Goal: Information Seeking & Learning: Learn about a topic

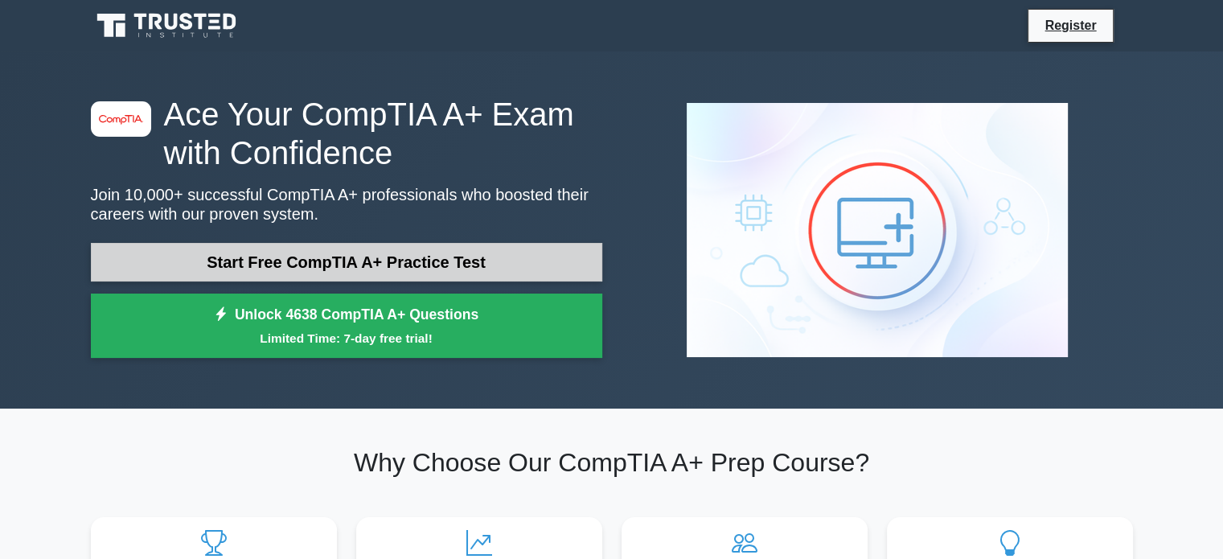
click at [472, 250] on link "Start Free CompTIA A+ Practice Test" at bounding box center [346, 262] width 511 height 39
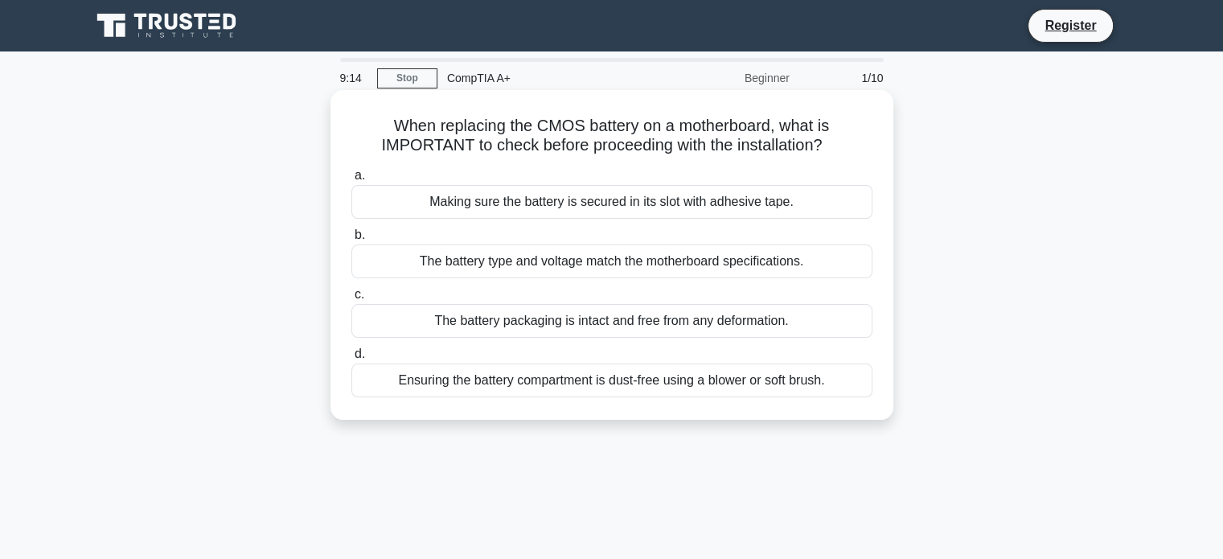
click at [544, 383] on div "Ensuring the battery compartment is dust-free using a blower or soft brush." at bounding box center [611, 380] width 521 height 34
click at [351, 359] on input "d. Ensuring the battery compartment is dust-free using a blower or soft brush." at bounding box center [351, 354] width 0 height 10
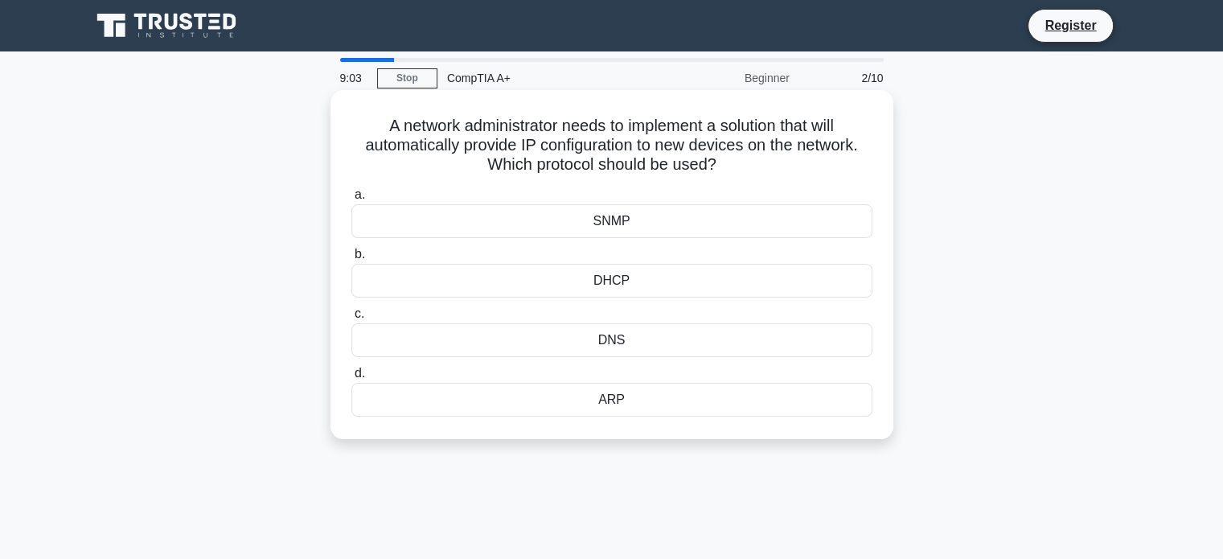
click at [534, 274] on div "DHCP" at bounding box center [611, 281] width 521 height 34
click at [351, 260] on input "b. DHCP" at bounding box center [351, 254] width 0 height 10
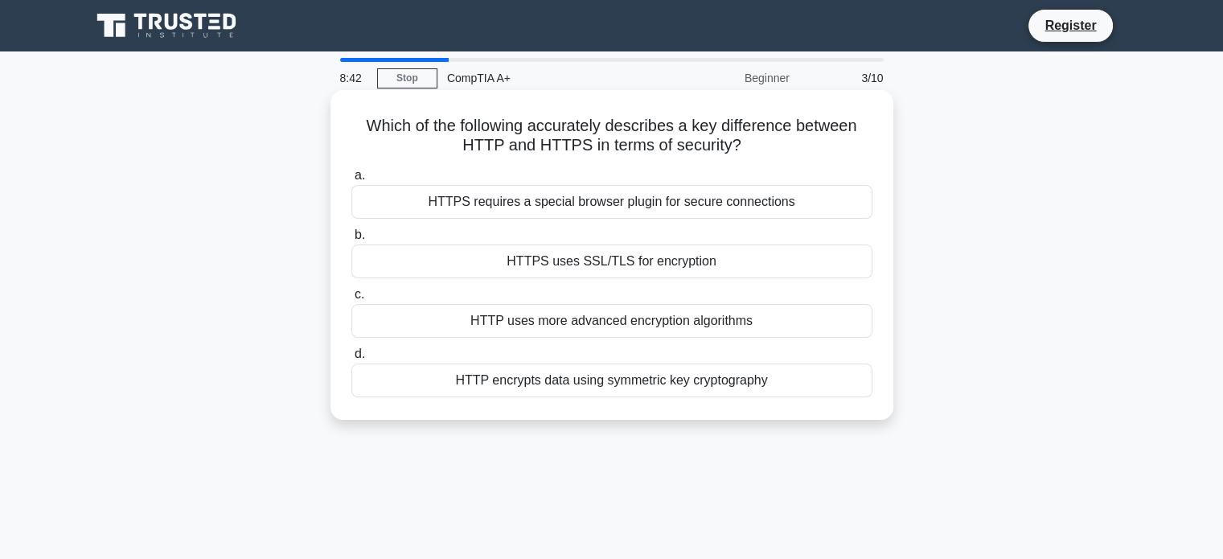
click at [566, 269] on div "HTTPS uses SSL/TLS for encryption" at bounding box center [611, 261] width 521 height 34
click at [351, 240] on input "b. HTTPS uses SSL/TLS for encryption" at bounding box center [351, 235] width 0 height 10
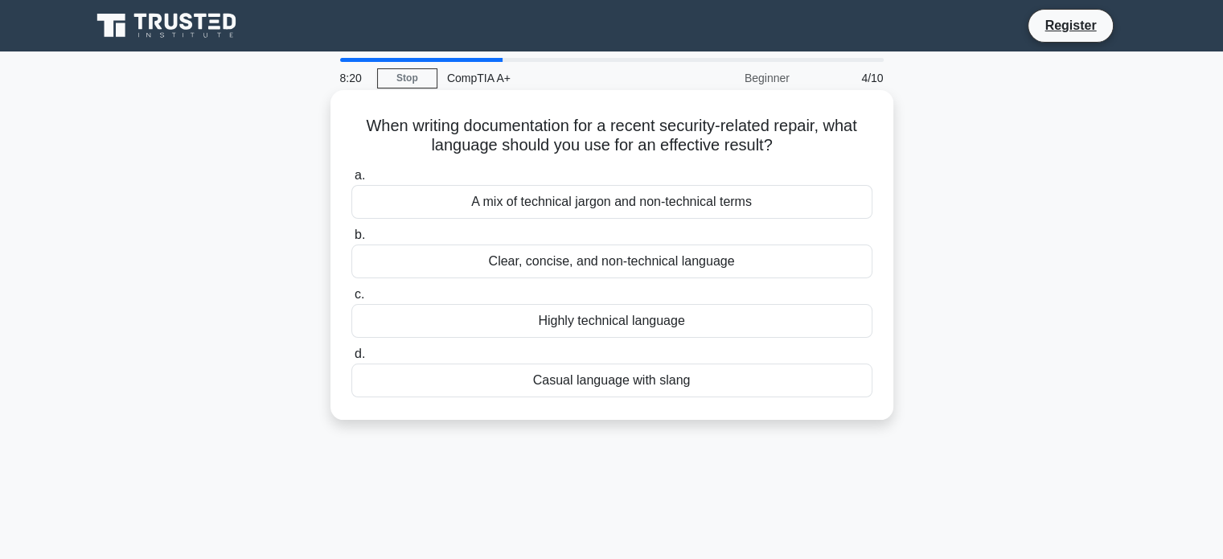
click at [556, 257] on div "Clear, concise, and non-technical language" at bounding box center [611, 261] width 521 height 34
click at [351, 240] on input "b. Clear, concise, and non-technical language" at bounding box center [351, 235] width 0 height 10
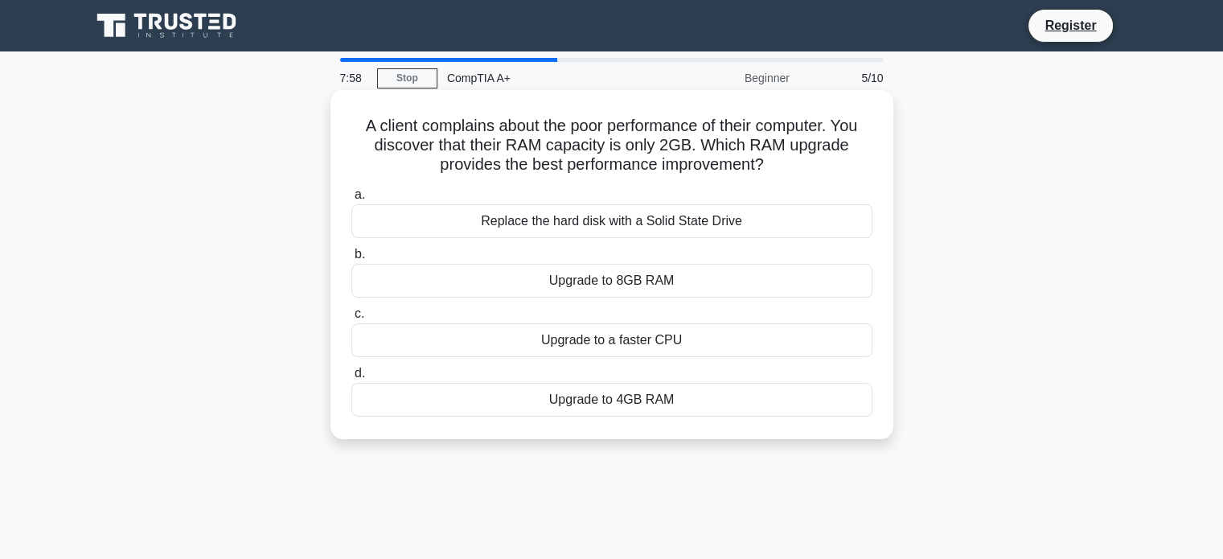
click at [608, 281] on div "Upgrade to 8GB RAM" at bounding box center [611, 281] width 521 height 34
click at [351, 260] on input "b. Upgrade to 8GB RAM" at bounding box center [351, 254] width 0 height 10
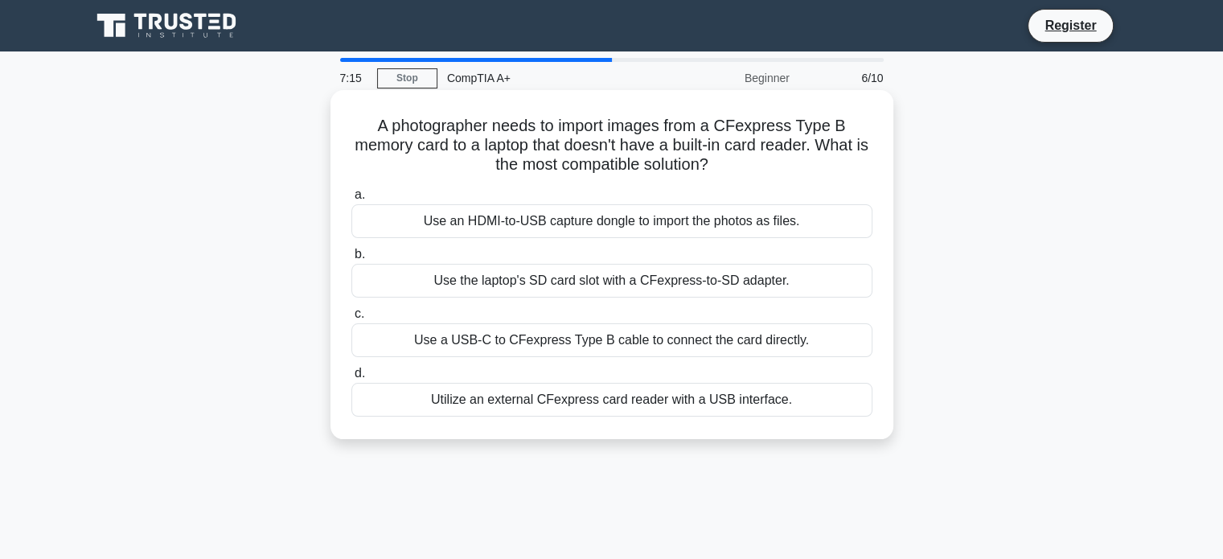
click at [537, 350] on div "Use a USB-C to CFexpress Type B cable to connect the card directly." at bounding box center [611, 340] width 521 height 34
click at [351, 319] on input "c. Use a USB-C to CFexpress Type B cable to connect the card directly." at bounding box center [351, 314] width 0 height 10
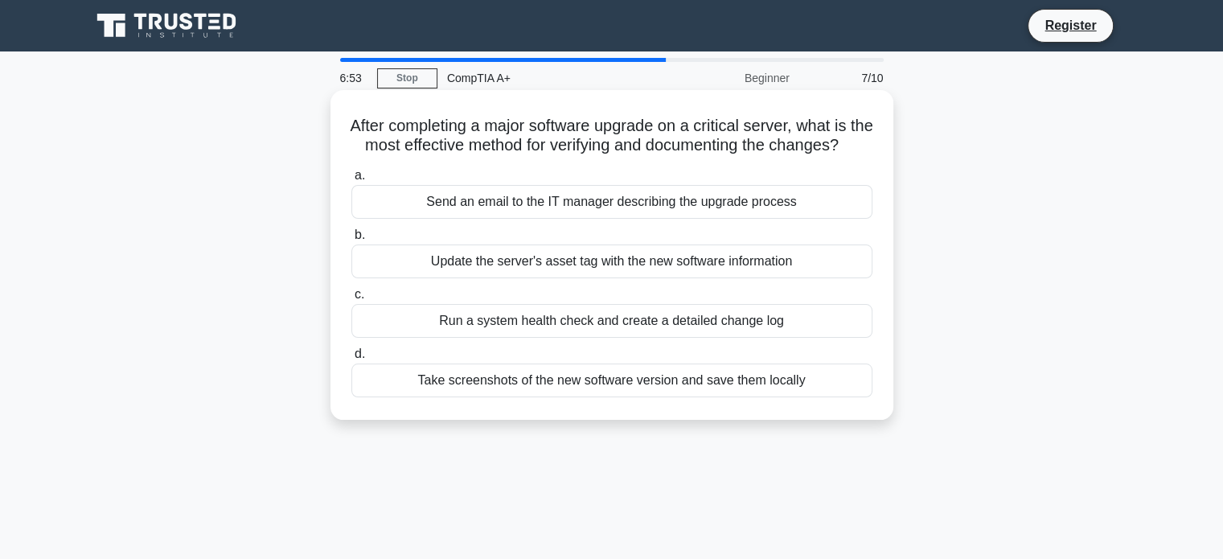
click at [548, 338] on div "Run a system health check and create a detailed change log" at bounding box center [611, 321] width 521 height 34
click at [351, 300] on input "c. Run a system health check and create a detailed change log" at bounding box center [351, 294] width 0 height 10
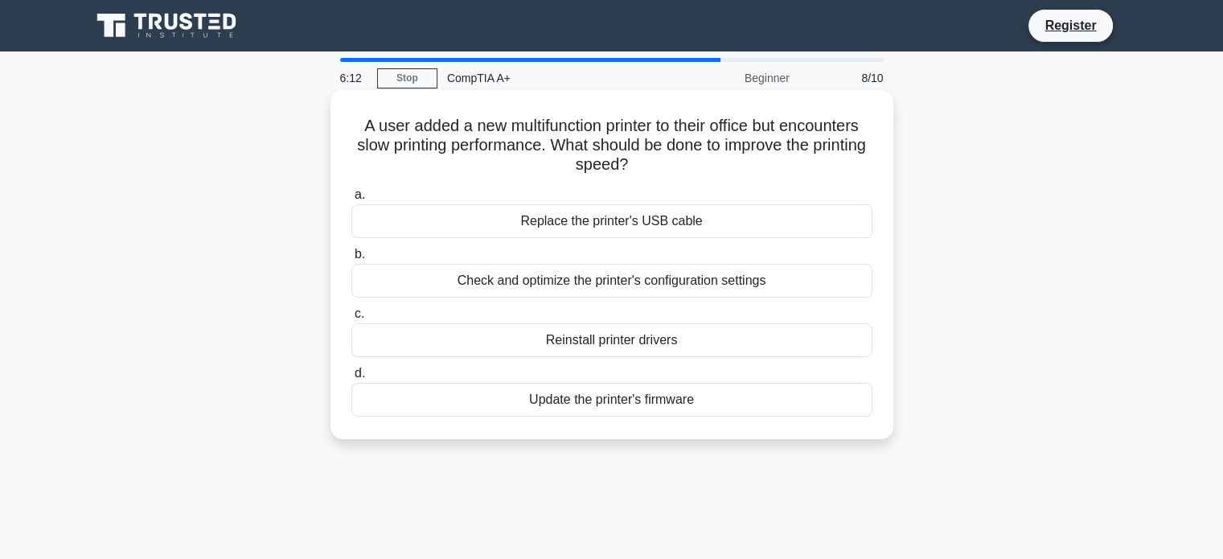
click at [616, 411] on div "Update the printer's firmware" at bounding box center [611, 400] width 521 height 34
click at [351, 379] on input "d. Update the printer's firmware" at bounding box center [351, 373] width 0 height 10
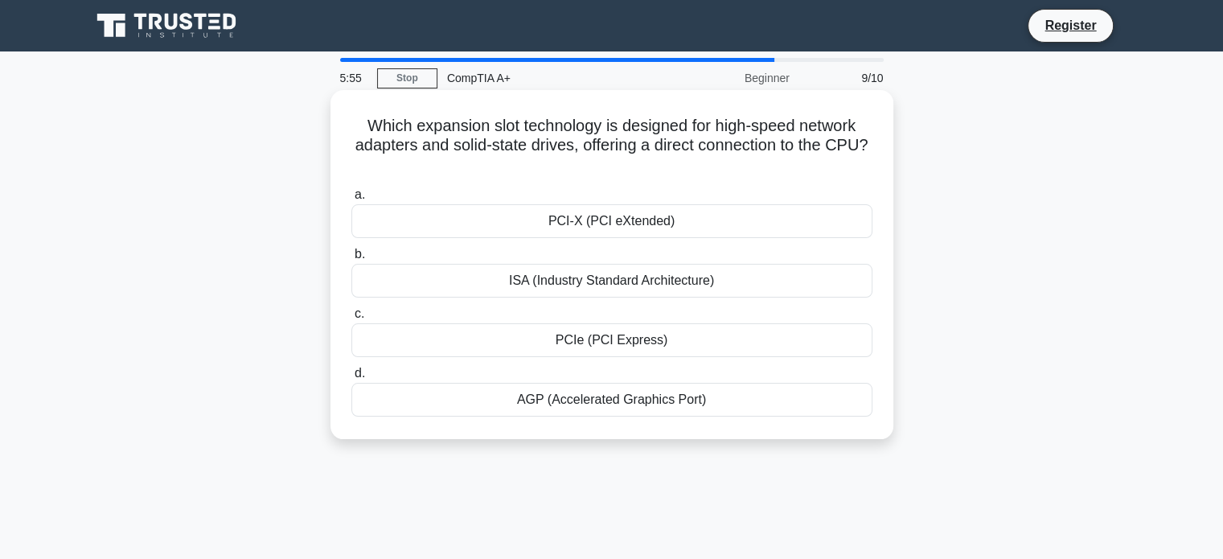
click at [547, 351] on div "PCIe (PCI Express)" at bounding box center [611, 340] width 521 height 34
click at [351, 319] on input "c. PCIe (PCI Express)" at bounding box center [351, 314] width 0 height 10
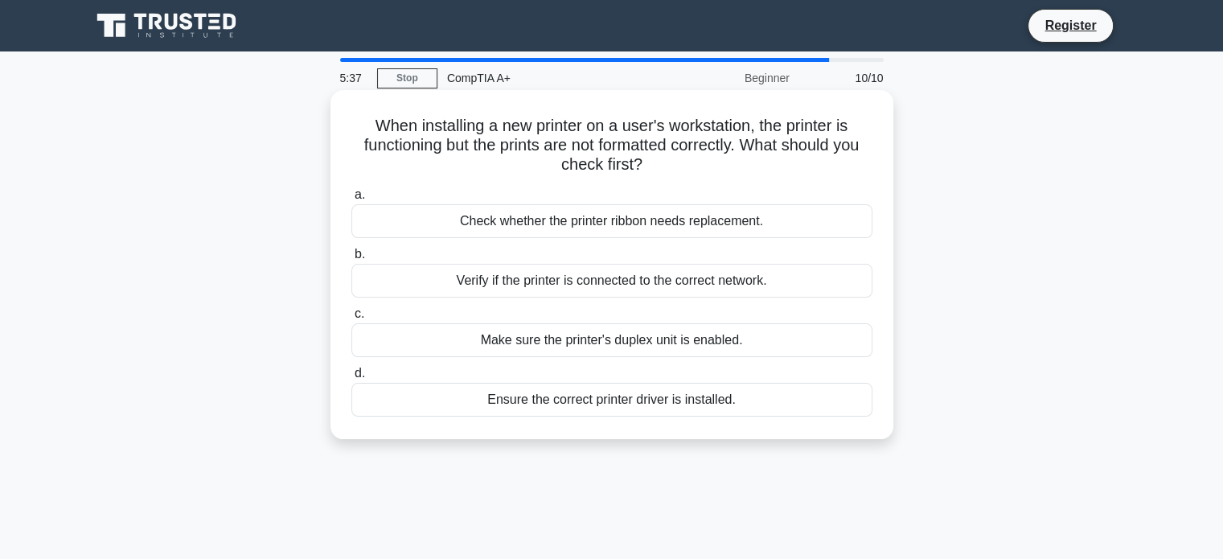
click at [598, 409] on div "Ensure the correct printer driver is installed." at bounding box center [611, 400] width 521 height 34
click at [351, 379] on input "d. Ensure the correct printer driver is installed." at bounding box center [351, 373] width 0 height 10
